Goal: Transaction & Acquisition: Purchase product/service

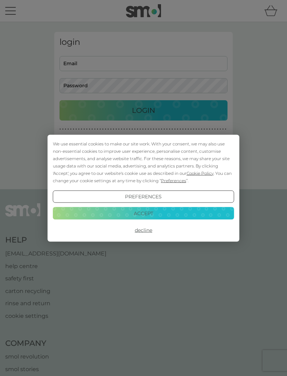
click at [75, 215] on button "Accept" at bounding box center [143, 213] width 181 height 13
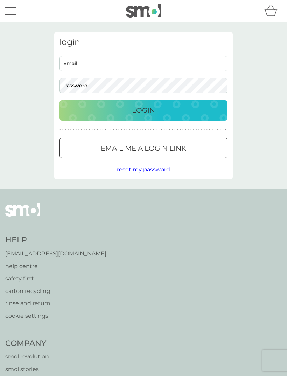
click at [71, 61] on input "Email" at bounding box center [144, 63] width 168 height 15
type input "[EMAIL_ADDRESS][DOMAIN_NAME]"
click at [144, 110] on button "Login" at bounding box center [144, 110] width 168 height 20
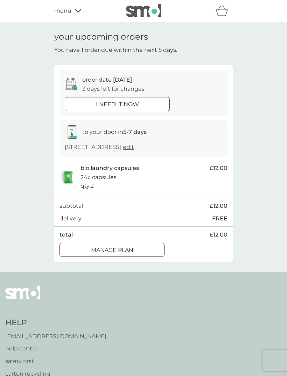
click at [81, 245] on div "Manage plan" at bounding box center [112, 249] width 104 height 9
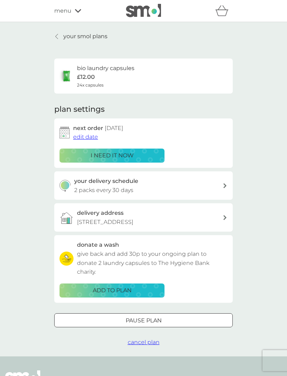
click at [84, 139] on span "edit date" at bounding box center [85, 136] width 25 height 7
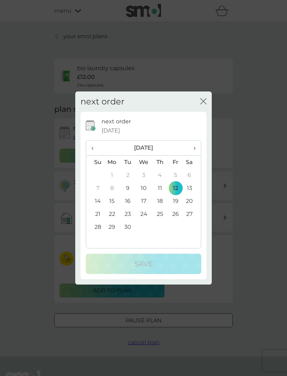
click at [196, 151] on th "›" at bounding box center [193, 147] width 18 height 15
click at [199, 147] on th "›" at bounding box center [193, 147] width 18 height 15
click at [179, 216] on td "21" at bounding box center [176, 213] width 16 height 13
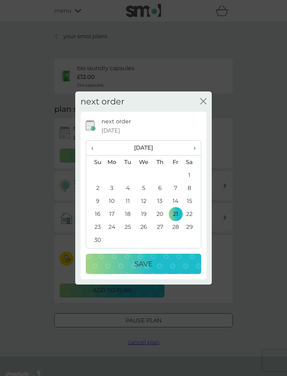
click at [186, 263] on div "Save" at bounding box center [144, 263] width 102 height 11
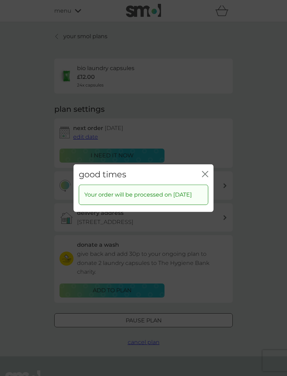
click at [206, 169] on div "close" at bounding box center [205, 174] width 6 height 10
click at [206, 173] on button "close" at bounding box center [205, 174] width 6 height 7
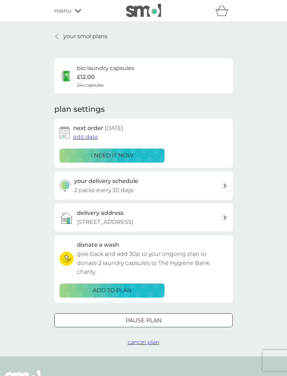
click at [65, 10] on span "menu" at bounding box center [62, 10] width 17 height 9
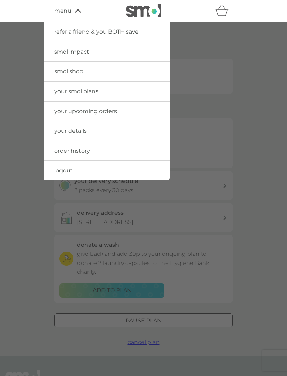
click at [263, 148] on div at bounding box center [143, 210] width 287 height 376
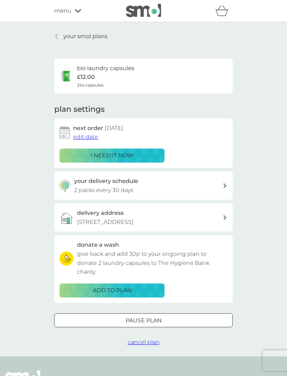
click at [136, 18] on div "refer a friend & you BOTH save smol impact smol shop your smol plans your upcom…" at bounding box center [143, 11] width 287 height 22
click at [67, 11] on span "menu" at bounding box center [62, 10] width 17 height 9
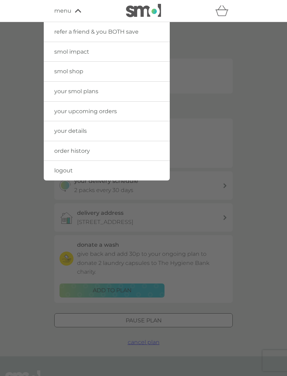
click at [63, 90] on span "your smol plans" at bounding box center [76, 91] width 44 height 7
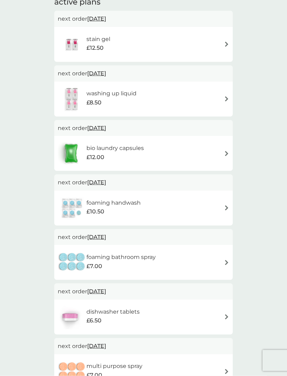
scroll to position [129, 0]
click at [74, 198] on img at bounding box center [72, 207] width 29 height 25
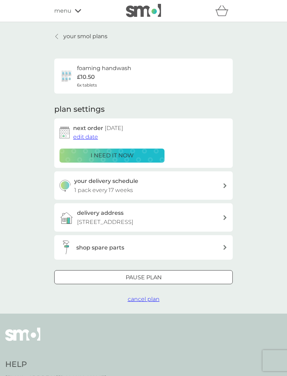
click at [143, 288] on div "Pause plan cancel plan" at bounding box center [143, 287] width 179 height 34
click at [137, 296] on span "cancel plan" at bounding box center [144, 299] width 32 height 7
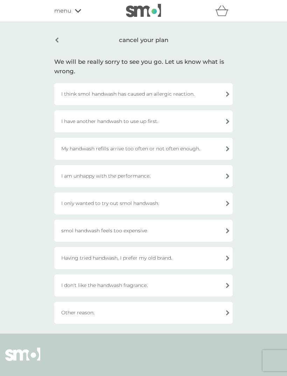
click at [73, 117] on div "I have another handwash to use up first." at bounding box center [143, 121] width 179 height 22
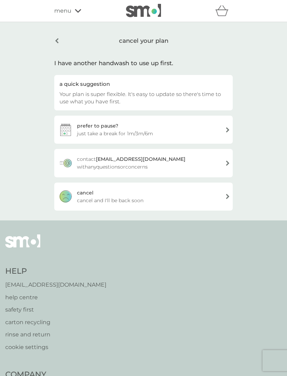
click at [88, 206] on div "cancel cancel and I'll be back soon" at bounding box center [143, 196] width 179 height 28
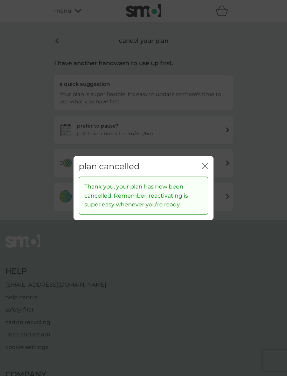
click at [198, 176] on div "plan cancelled close" at bounding box center [144, 166] width 140 height 21
click at [208, 168] on icon "close" at bounding box center [206, 166] width 3 height 6
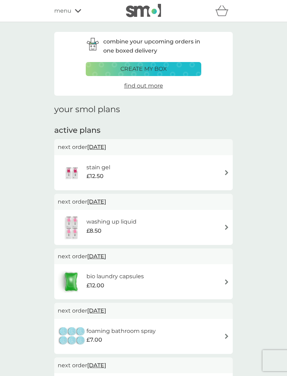
click at [174, 65] on div "create my box" at bounding box center [143, 68] width 106 height 9
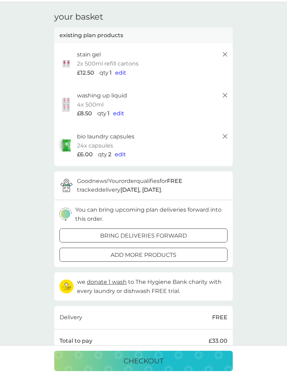
scroll to position [20, 0]
click at [176, 250] on p "add more products" at bounding box center [144, 254] width 66 height 9
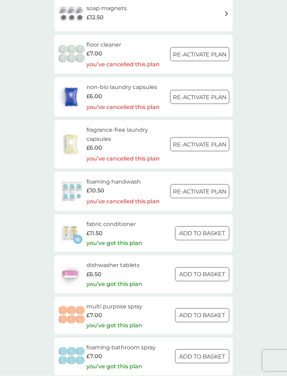
scroll to position [763, 0]
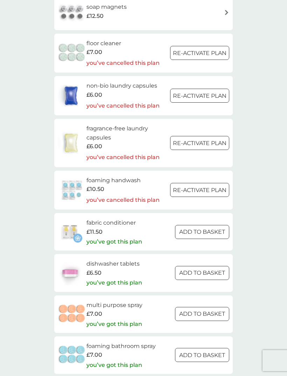
click at [209, 226] on button "ADD TO BASKET" at bounding box center [202, 232] width 54 height 14
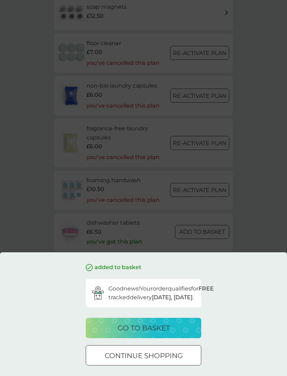
click at [32, 234] on div "added to basket Good news! Your order qualifies for FREE tracked delivery tomor…" at bounding box center [143, 188] width 287 height 376
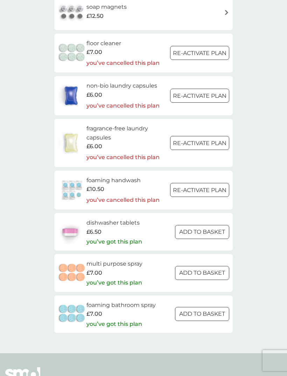
click at [203, 268] on p "ADD TO BASKET" at bounding box center [202, 272] width 46 height 9
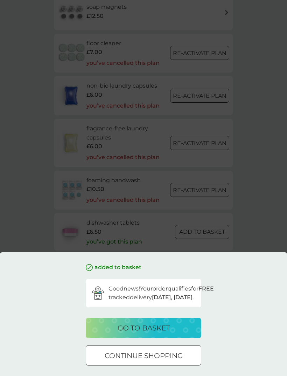
click at [168, 333] on p "go to basket" at bounding box center [144, 327] width 52 height 11
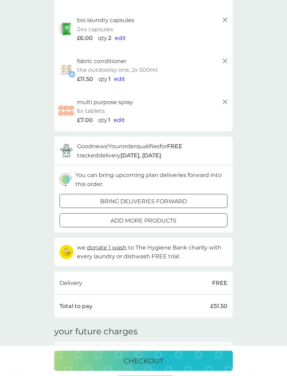
scroll to position [136, 0]
click at [207, 217] on div "add more products" at bounding box center [143, 220] width 167 height 9
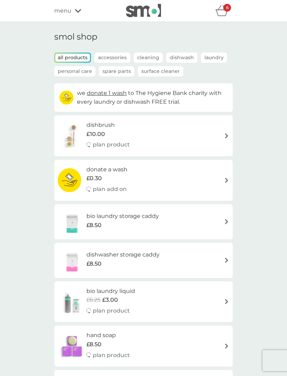
click at [118, 72] on p "Spare Parts" at bounding box center [116, 71] width 35 height 10
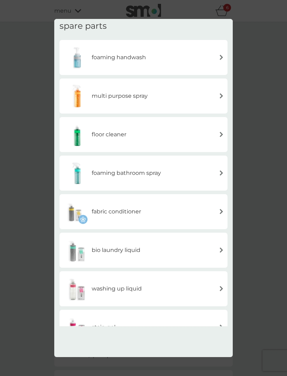
scroll to position [22, 0]
click at [201, 285] on div "washing up liquid" at bounding box center [143, 288] width 161 height 25
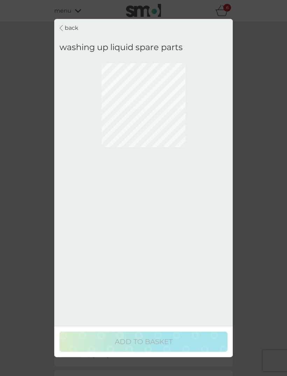
scroll to position [0, 0]
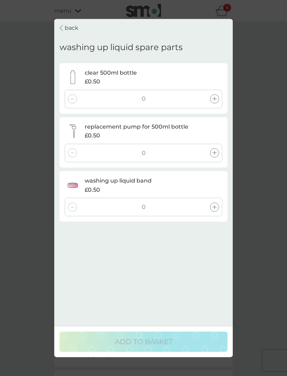
click at [215, 151] on icon at bounding box center [215, 153] width 4 height 4
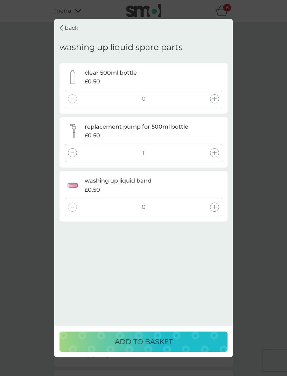
click at [178, 347] on div "ADD TO BASKET" at bounding box center [144, 341] width 154 height 11
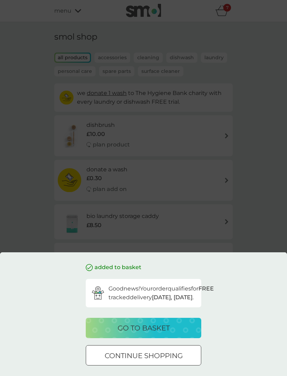
click at [175, 361] on p "continue shopping" at bounding box center [144, 355] width 78 height 11
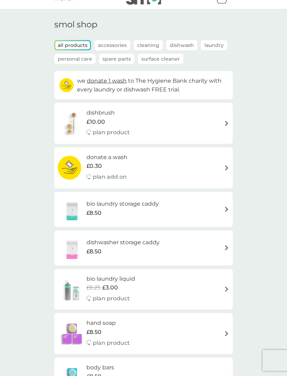
click at [105, 58] on p "Spare Parts" at bounding box center [116, 59] width 35 height 10
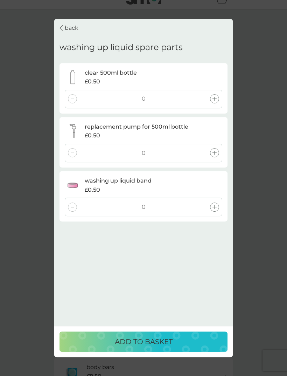
click at [68, 25] on p "back" at bounding box center [72, 27] width 14 height 9
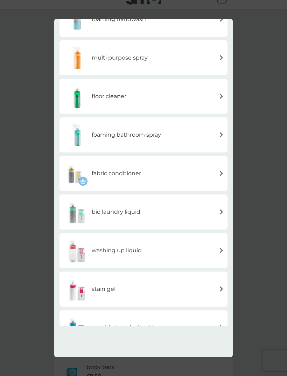
scroll to position [59, 0]
click at [207, 288] on div "stain gel" at bounding box center [143, 289] width 161 height 25
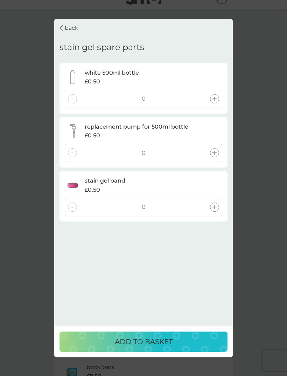
click at [212, 99] on div at bounding box center [214, 98] width 9 height 9
click at [216, 151] on icon at bounding box center [215, 153] width 4 height 4
click at [218, 206] on div at bounding box center [214, 206] width 9 height 9
click at [178, 352] on button "ADD TO BASKET" at bounding box center [144, 341] width 168 height 20
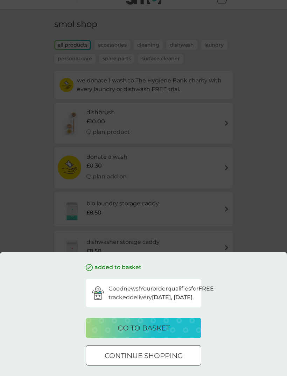
click at [176, 333] on div "go to basket" at bounding box center [144, 327] width 102 height 11
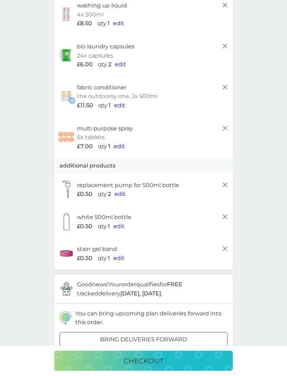
scroll to position [110, 0]
click at [100, 366] on div "checkout" at bounding box center [143, 360] width 165 height 11
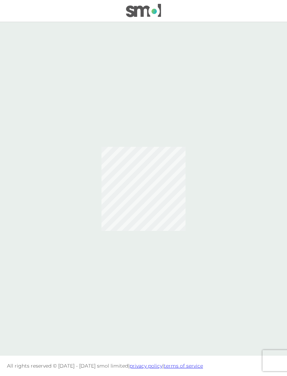
scroll to position [21, 0]
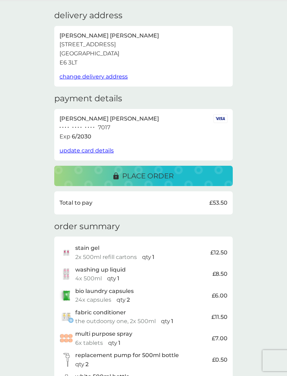
click at [71, 78] on span "change delivery address" at bounding box center [94, 76] width 68 height 7
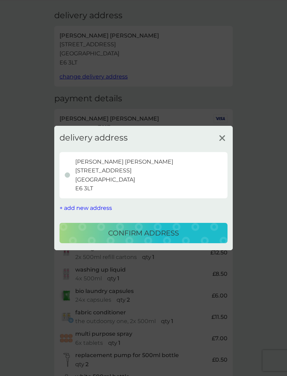
click at [72, 207] on span "+ add new address" at bounding box center [86, 208] width 53 height 7
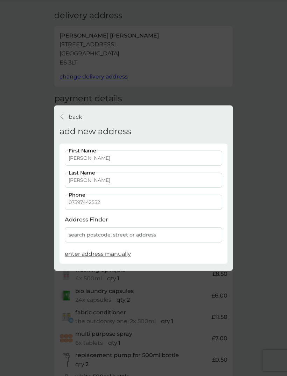
click at [113, 203] on input "07597442552" at bounding box center [144, 202] width 158 height 15
type input "07"
type input "07596343030"
click at [83, 232] on div "search postcode, street or address" at bounding box center [144, 234] width 158 height 15
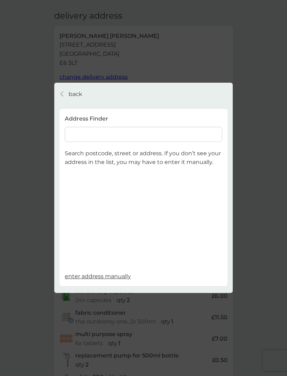
scroll to position [21, 0]
click at [72, 136] on input at bounding box center [144, 134] width 158 height 15
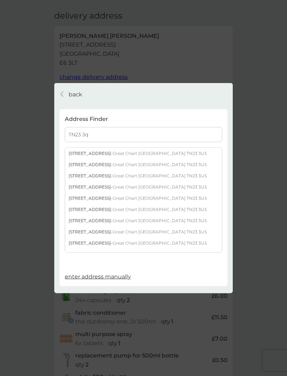
type input "TN23 3qh"
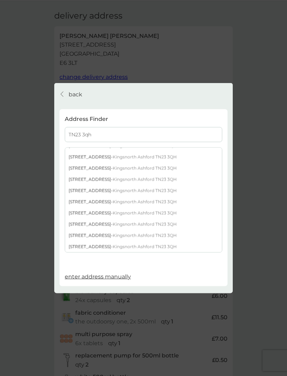
scroll to position [344, 0]
click at [168, 238] on div "50 Skylark Way - Kingsnorth Ashford TN23 3QH" at bounding box center [143, 234] width 157 height 11
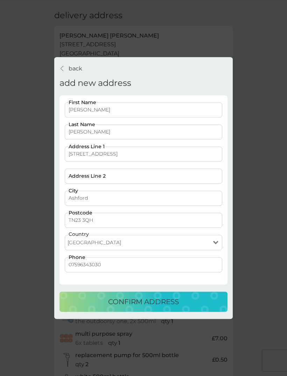
click at [191, 305] on div "confirm address" at bounding box center [144, 301] width 154 height 11
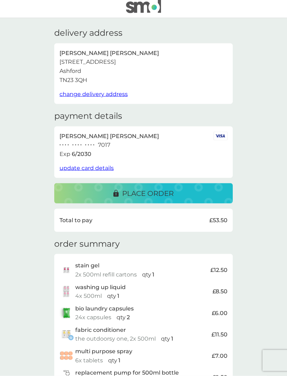
scroll to position [0, 0]
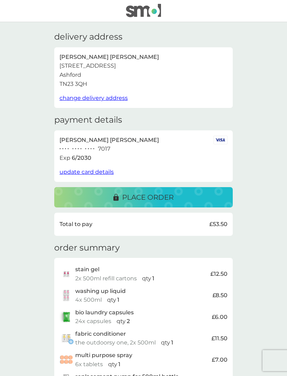
click at [175, 197] on div "place order" at bounding box center [143, 197] width 165 height 11
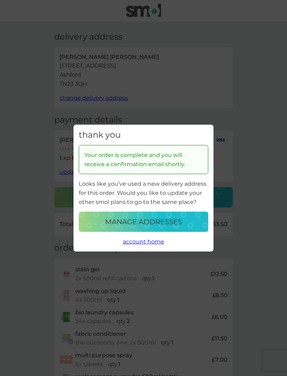
click at [255, 170] on div "thank you Your order is complete and you will receive a confirmation email shor…" at bounding box center [143, 188] width 287 height 376
click at [157, 243] on span "account home" at bounding box center [143, 241] width 41 height 7
